Goal: Task Accomplishment & Management: Use online tool/utility

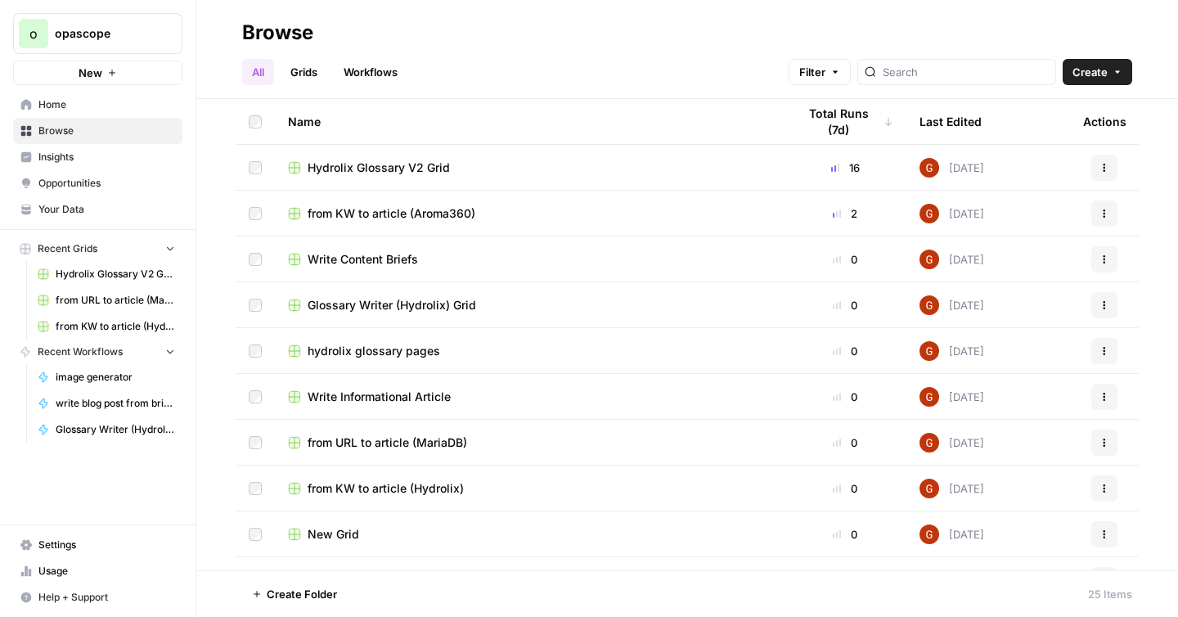
click at [395, 214] on span "from KW to article (Aroma360)" at bounding box center [392, 213] width 168 height 16
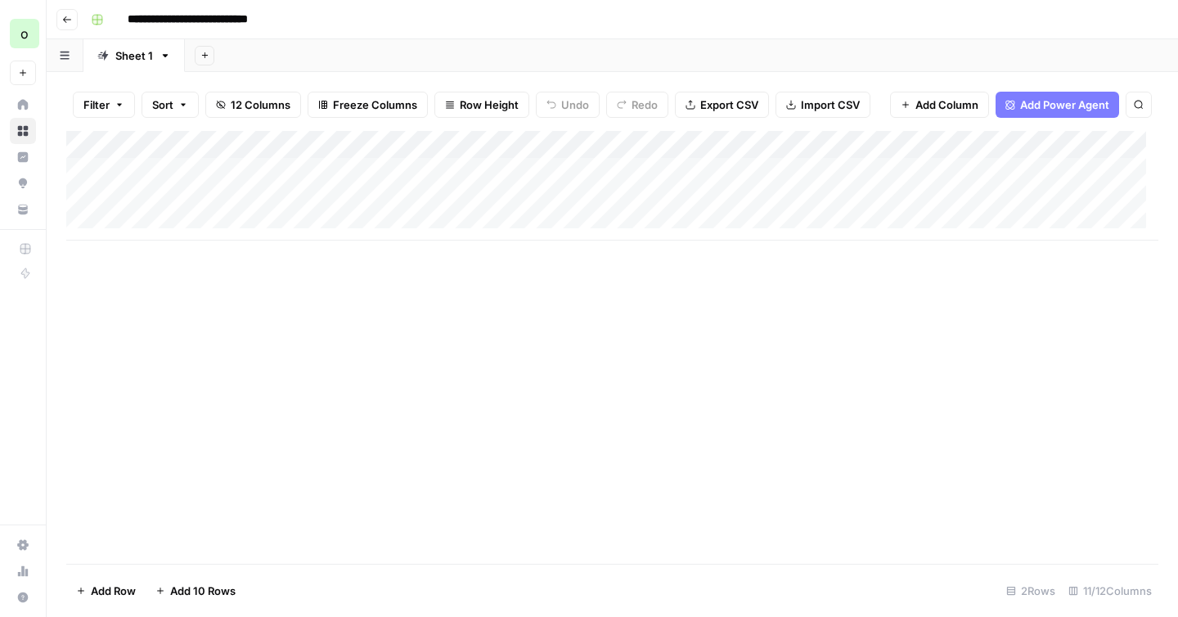
click at [251, 218] on div "Add Column" at bounding box center [612, 186] width 1092 height 110
type textarea "**********"
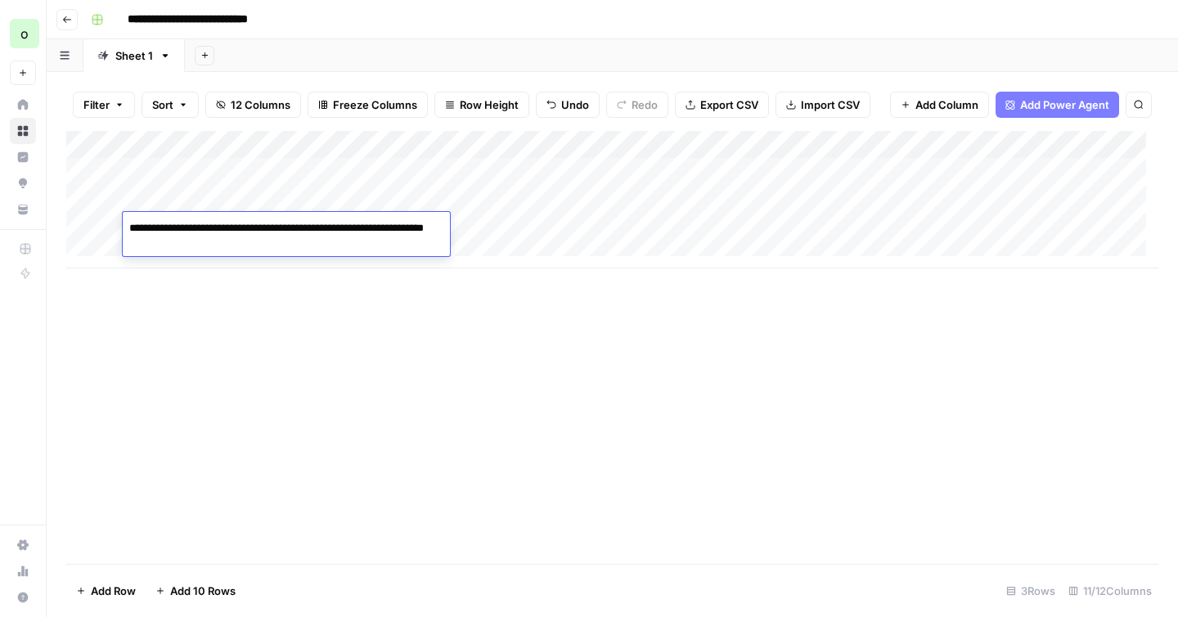
scroll to position [12, 0]
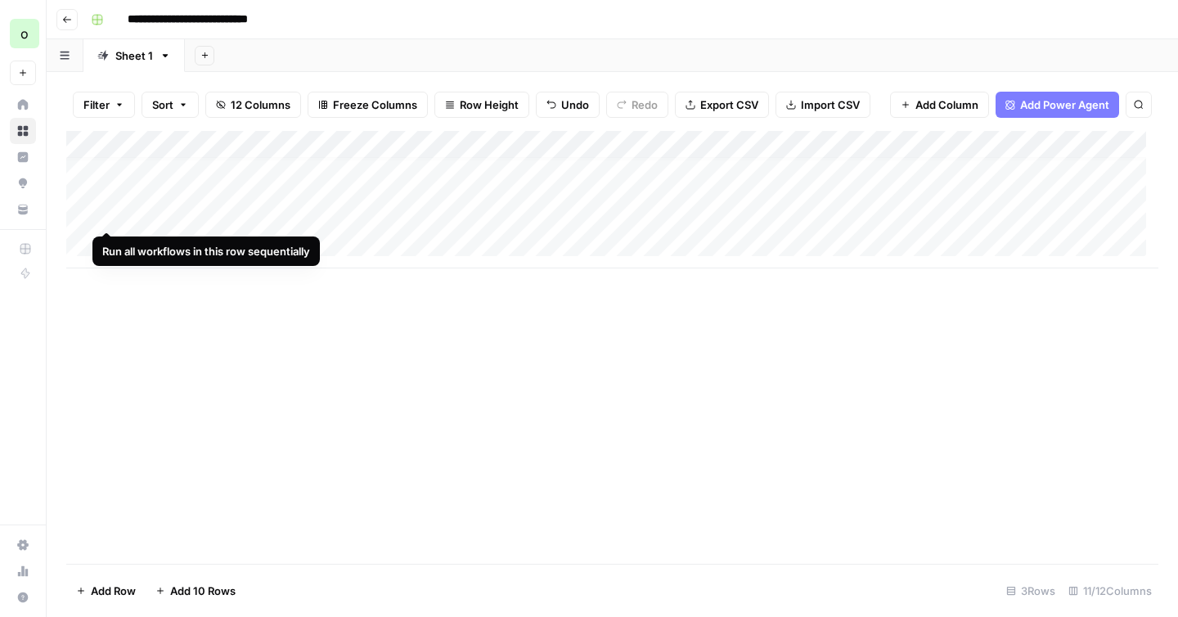
click at [107, 215] on div "Add Column" at bounding box center [612, 199] width 1092 height 137
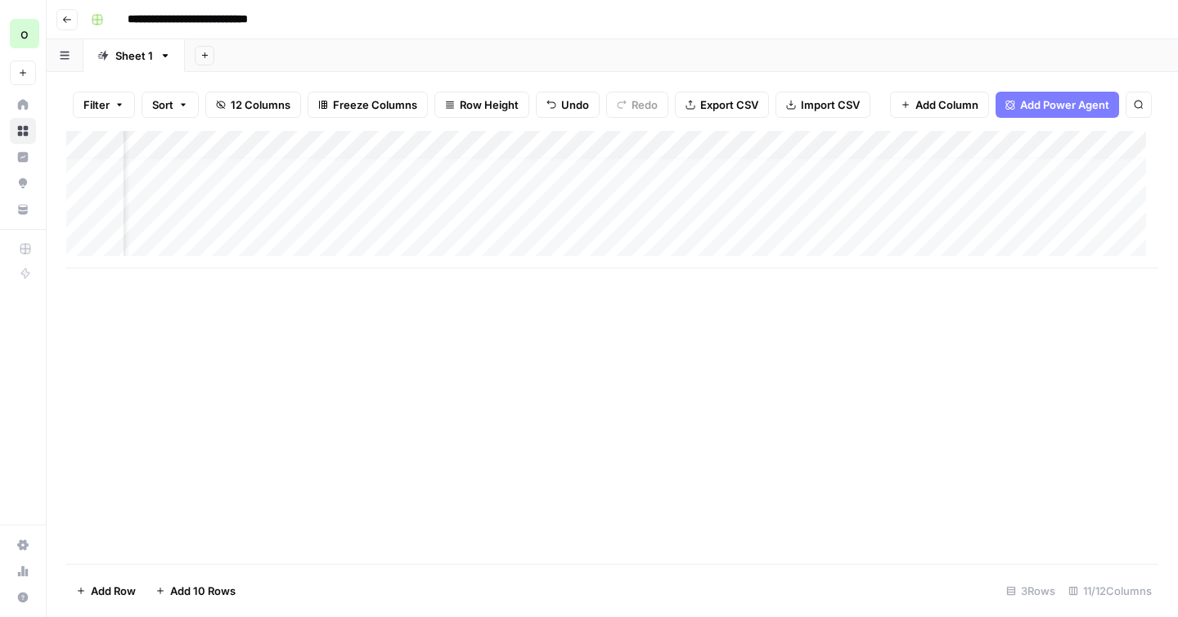
scroll to position [12, 97]
click at [620, 214] on div "Add Column" at bounding box center [612, 199] width 1092 height 137
click at [676, 213] on div "Add Column" at bounding box center [612, 199] width 1092 height 137
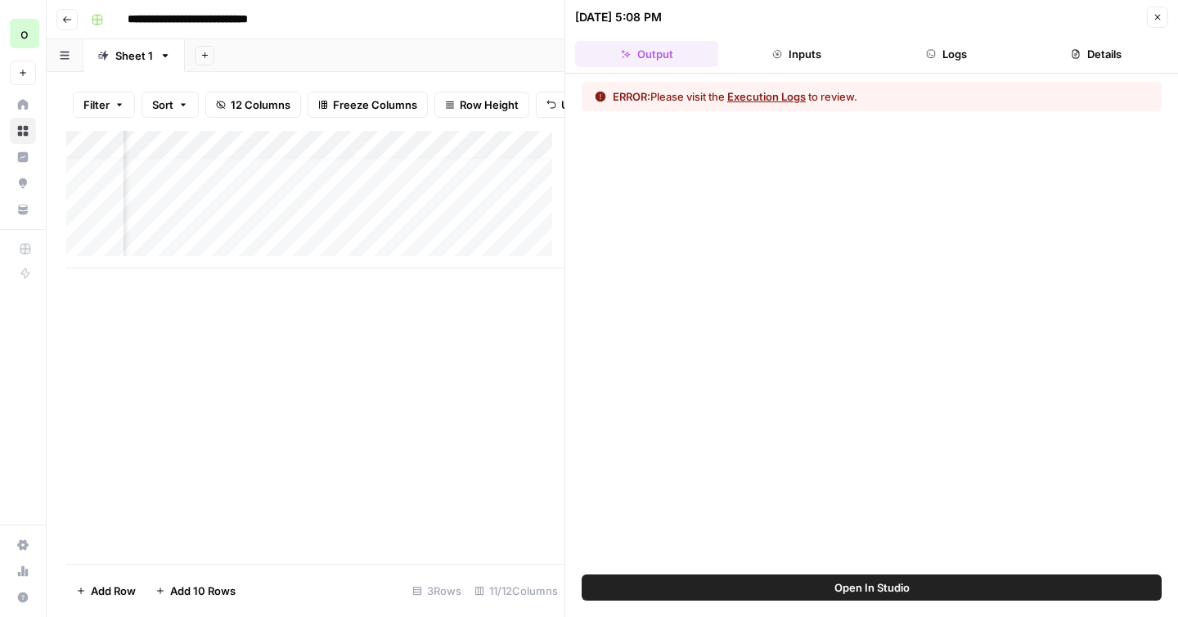
click at [940, 56] on button "Logs" at bounding box center [946, 54] width 143 height 26
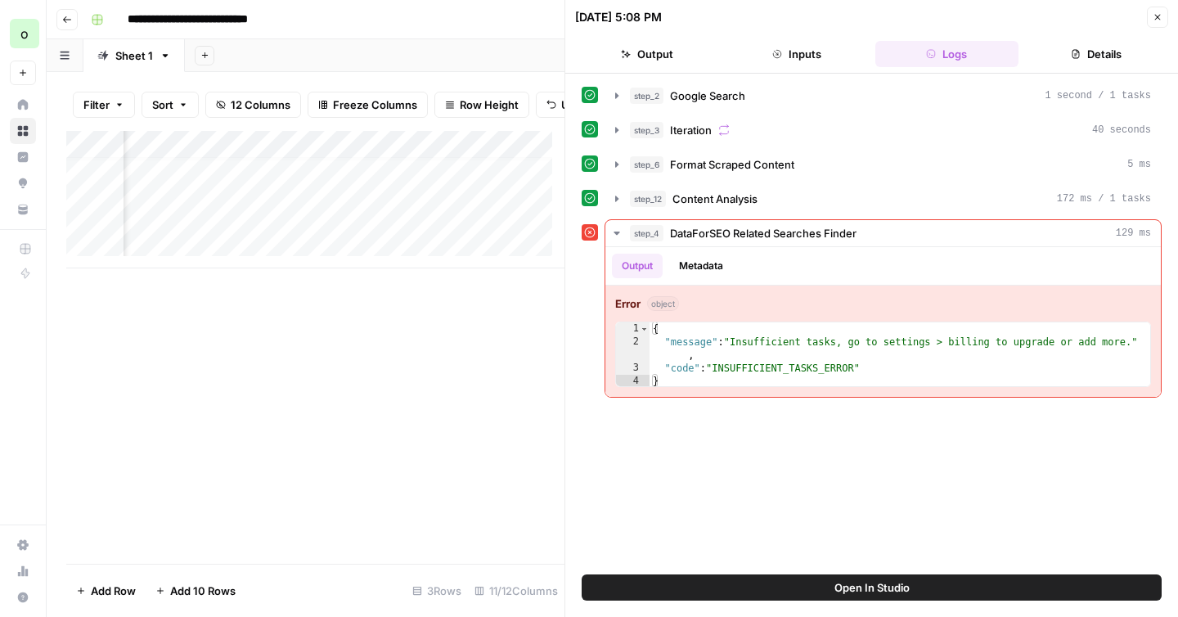
click at [1152, 23] on button "Close" at bounding box center [1157, 17] width 21 height 21
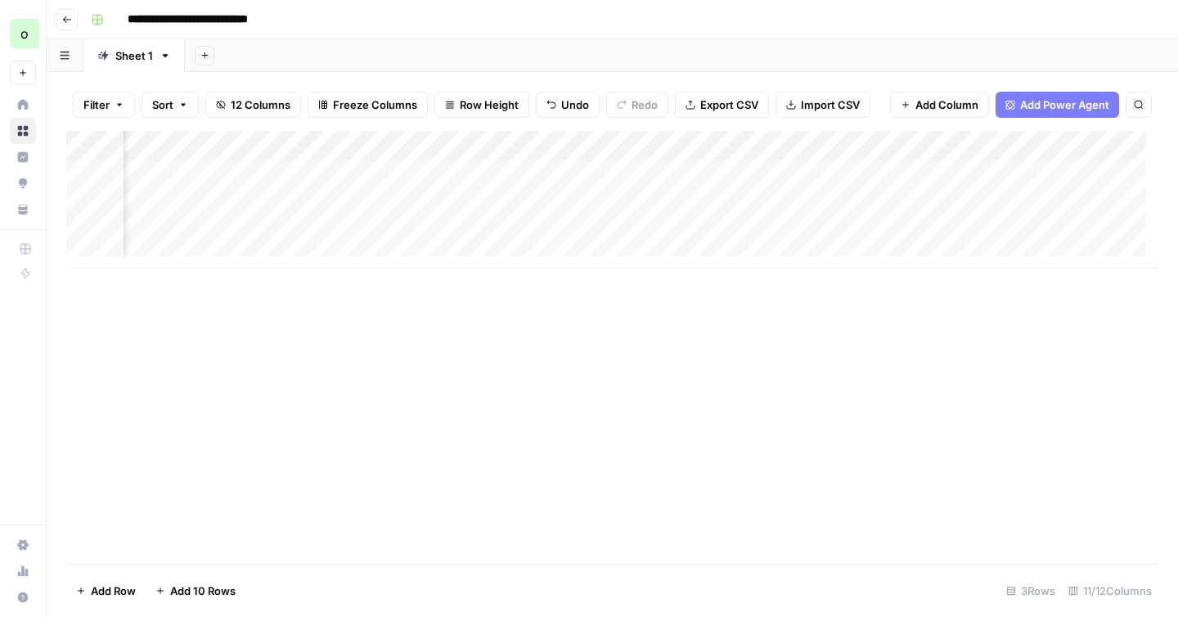
scroll to position [12, 0]
click at [253, 214] on div "Add Column" at bounding box center [612, 199] width 1092 height 137
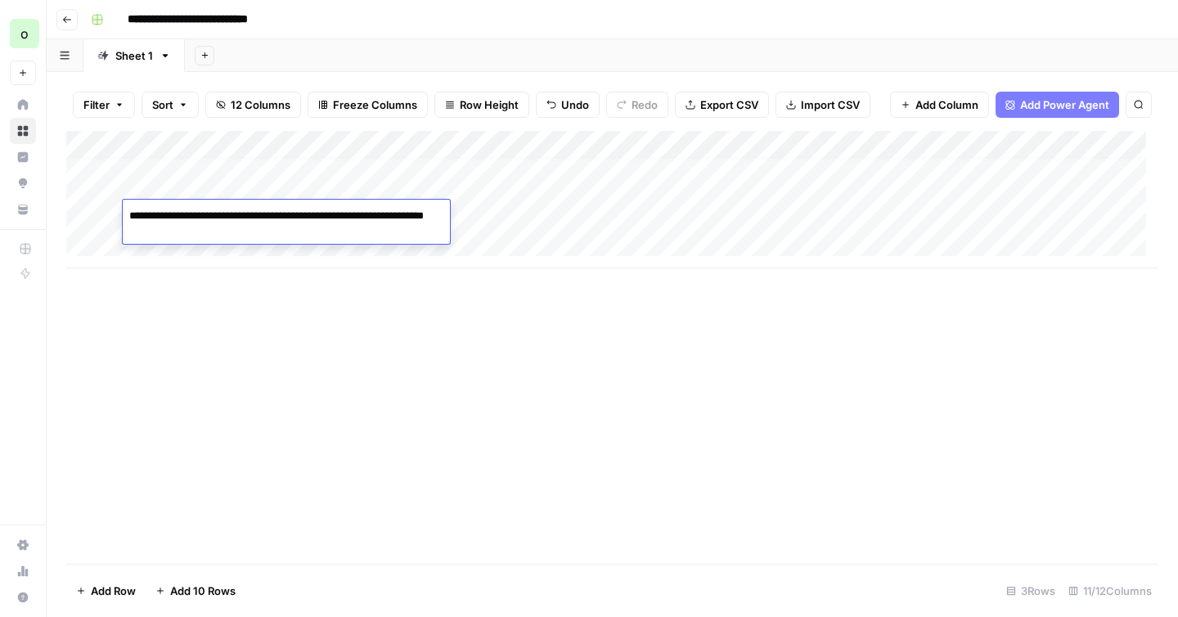
click at [253, 214] on textarea "**********" at bounding box center [286, 224] width 327 height 39
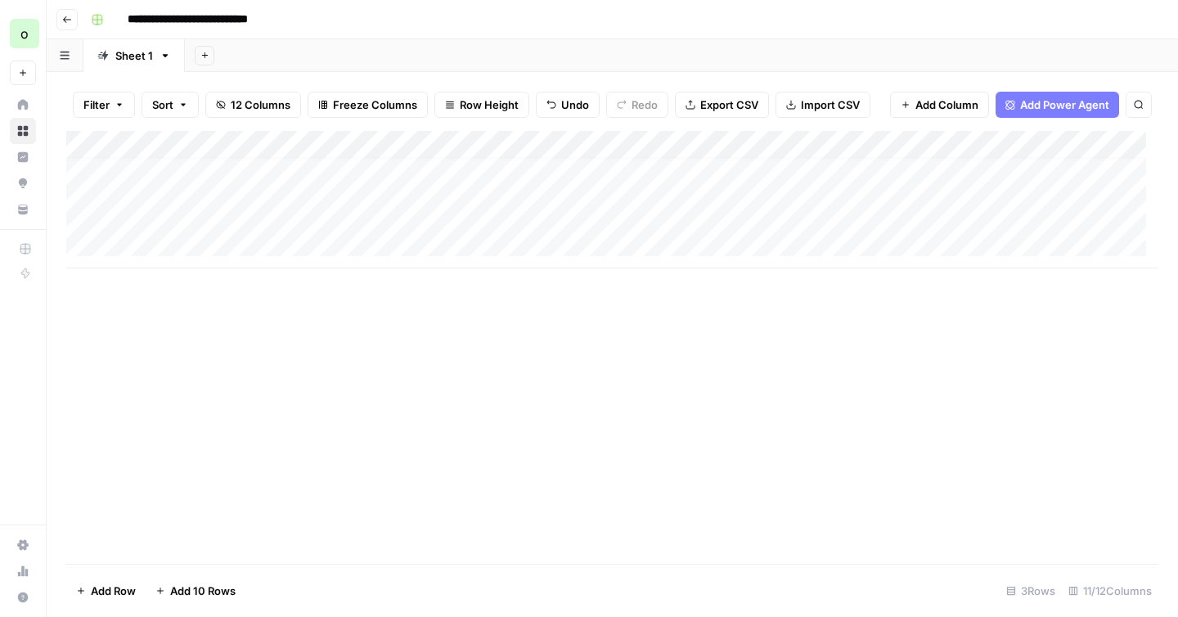
click at [442, 311] on div "Add Column" at bounding box center [612, 347] width 1092 height 433
